Goal: Browse casually: Explore the website without a specific task or goal

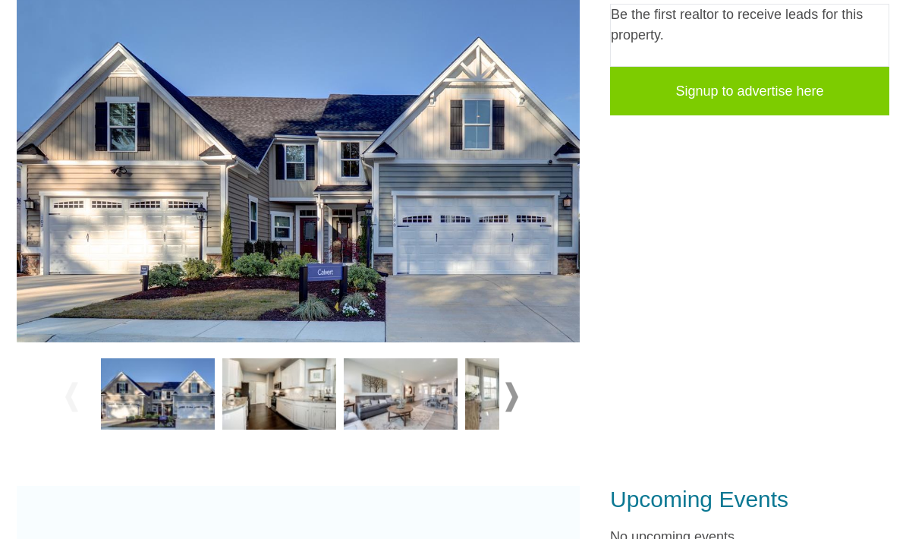
scroll to position [372, 0]
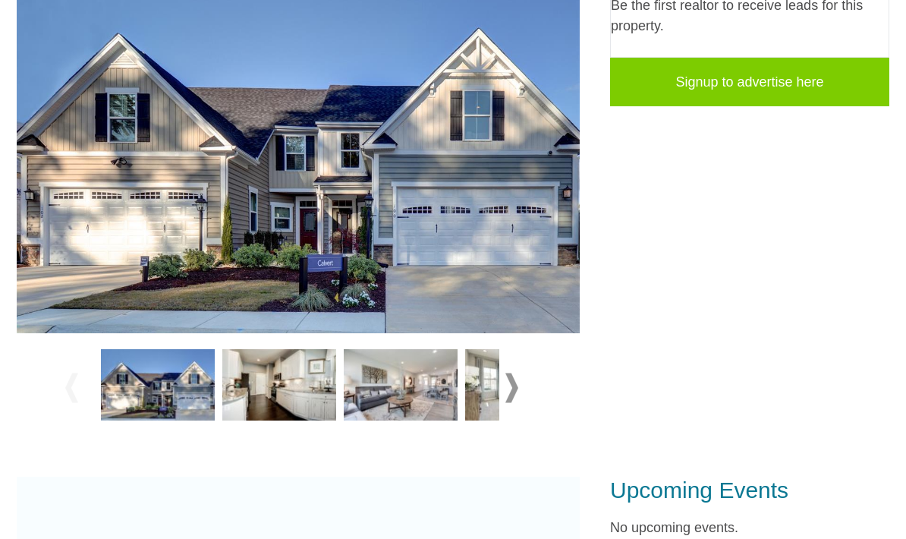
click at [181, 401] on img at bounding box center [158, 385] width 114 height 71
click at [175, 376] on img at bounding box center [158, 385] width 114 height 71
click at [508, 387] on span at bounding box center [511, 388] width 13 height 30
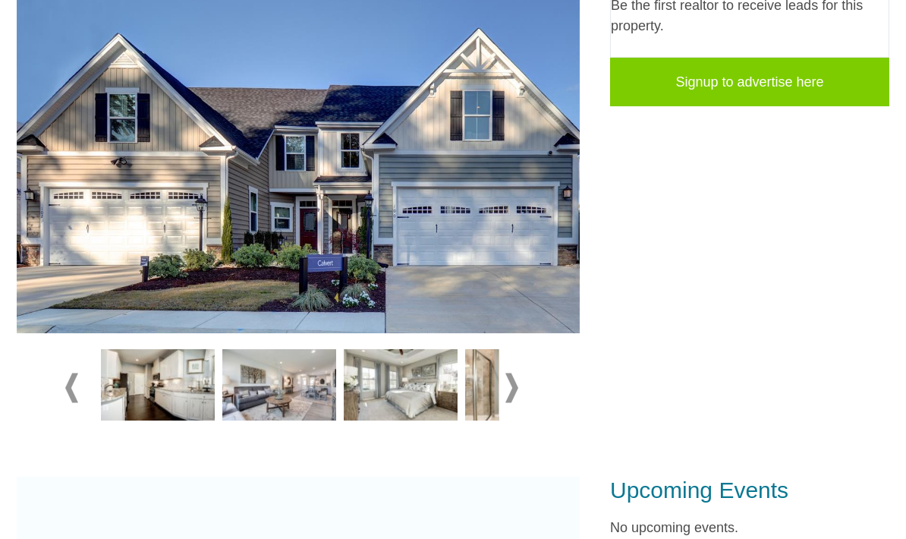
click at [496, 381] on img at bounding box center [522, 384] width 114 height 71
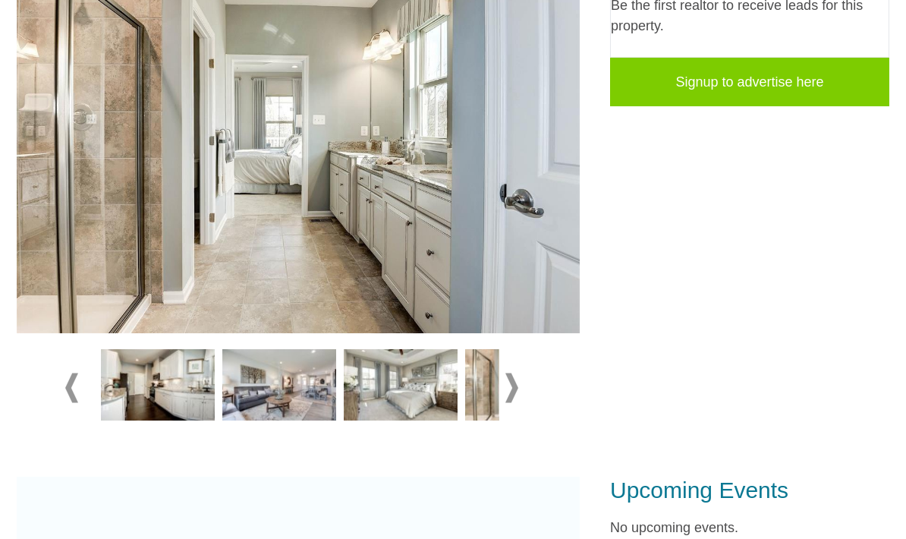
click at [165, 399] on img at bounding box center [158, 384] width 114 height 71
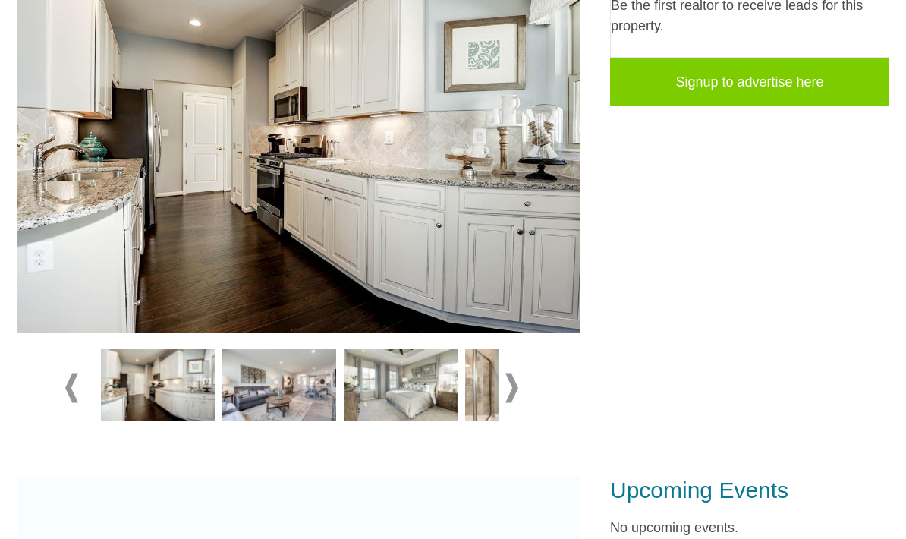
click at [264, 381] on img at bounding box center [279, 384] width 114 height 71
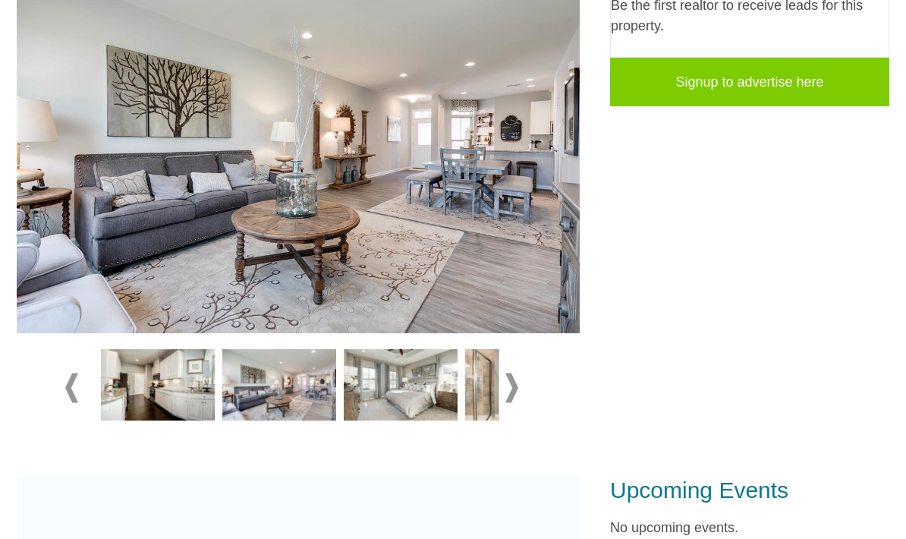
click at [380, 388] on img at bounding box center [401, 384] width 114 height 71
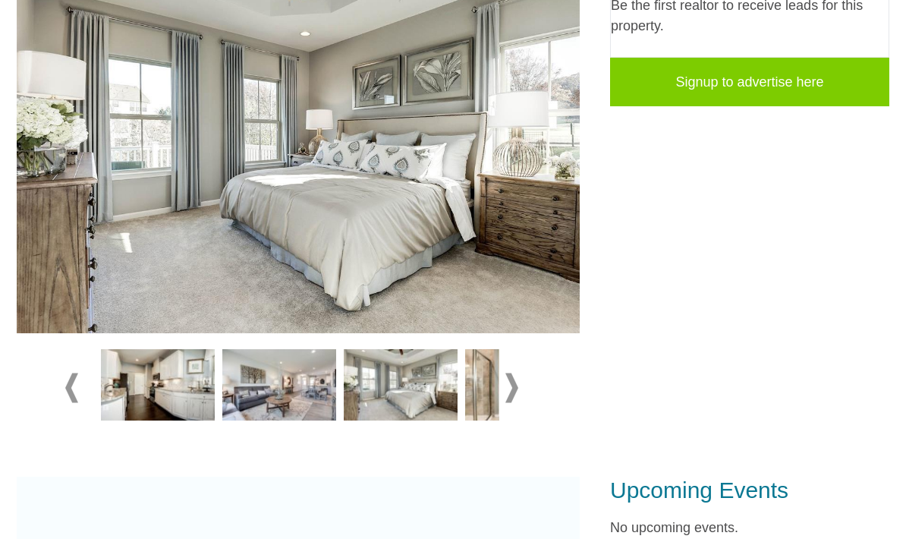
click at [485, 388] on img at bounding box center [522, 384] width 114 height 71
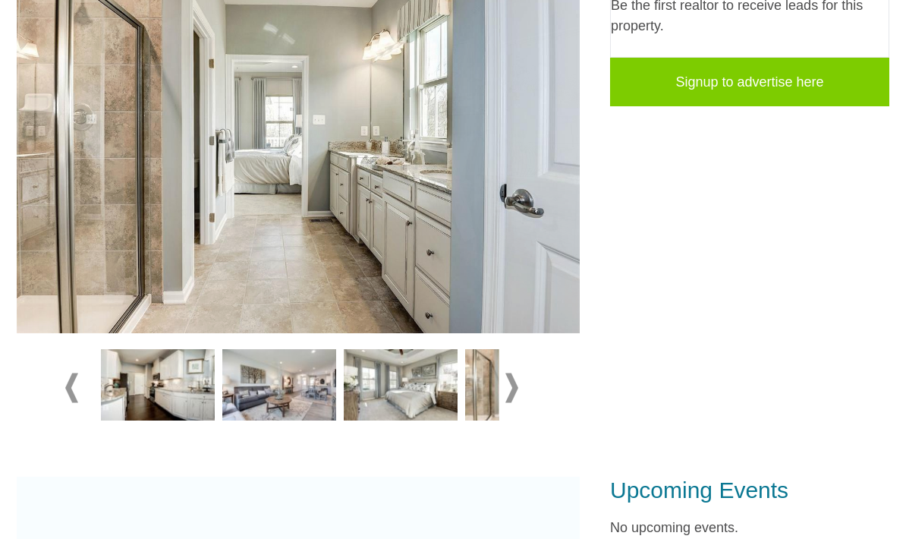
click at [507, 390] on span at bounding box center [511, 388] width 13 height 30
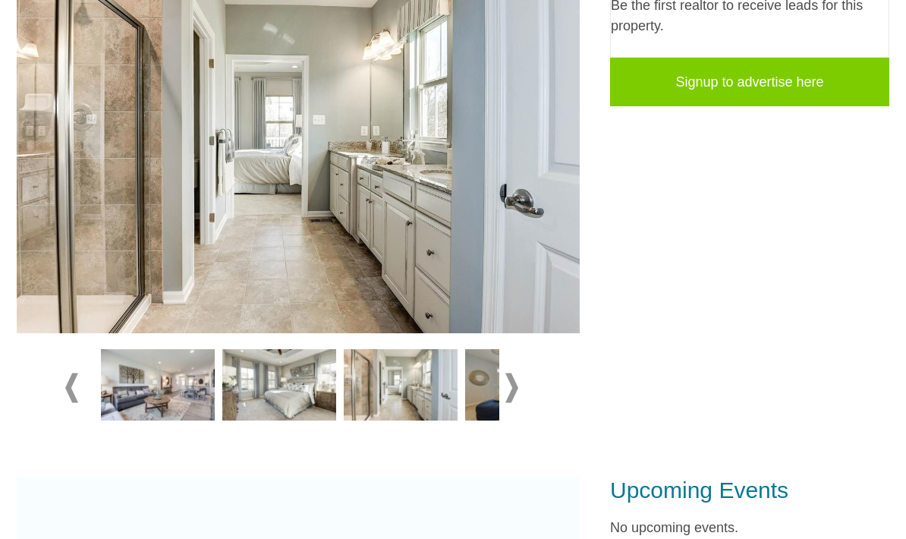
click at [381, 388] on img at bounding box center [401, 384] width 114 height 71
click at [388, 388] on img at bounding box center [401, 384] width 114 height 71
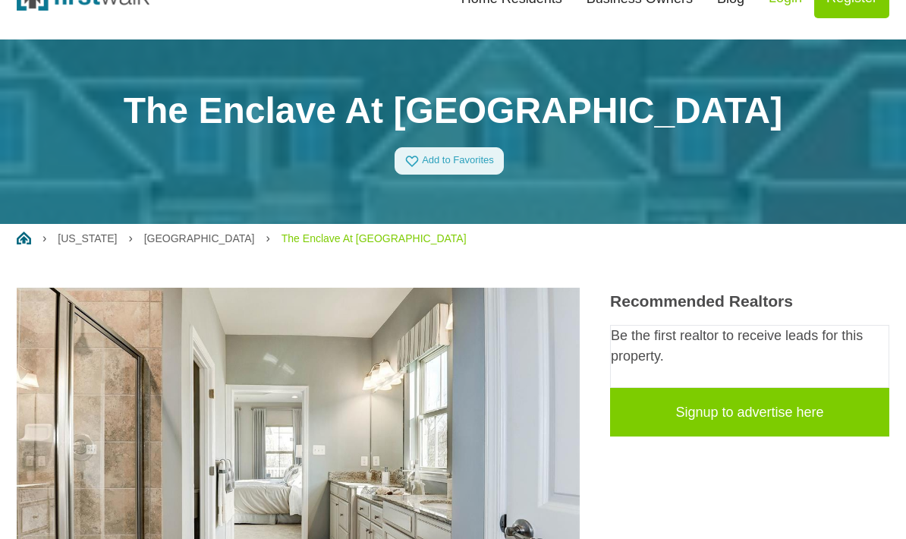
scroll to position [0, 0]
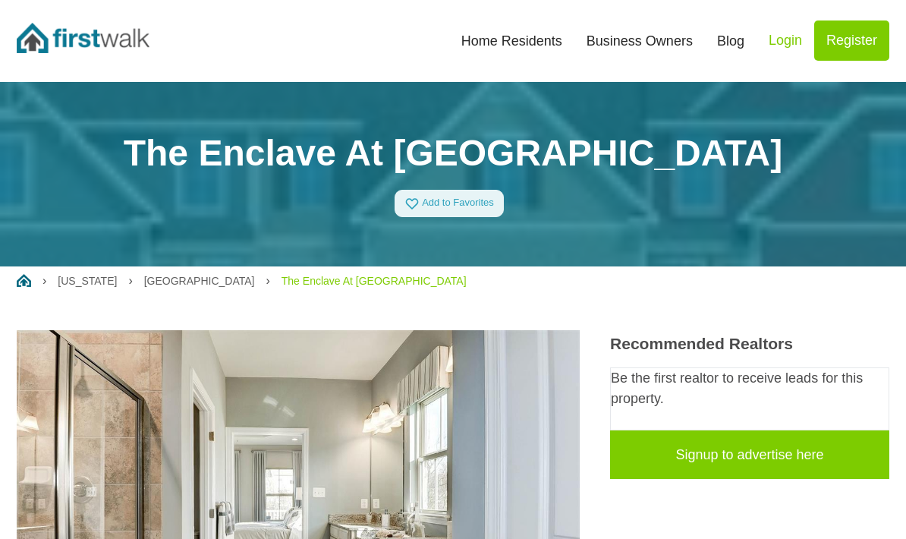
click at [489, 42] on link "Home Residents" at bounding box center [511, 40] width 125 height 33
